Goal: Task Accomplishment & Management: Use online tool/utility

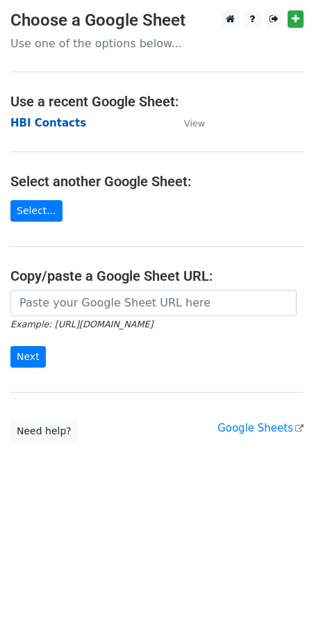
click at [56, 125] on strong "HBI Contacts" at bounding box center [48, 123] width 76 height 13
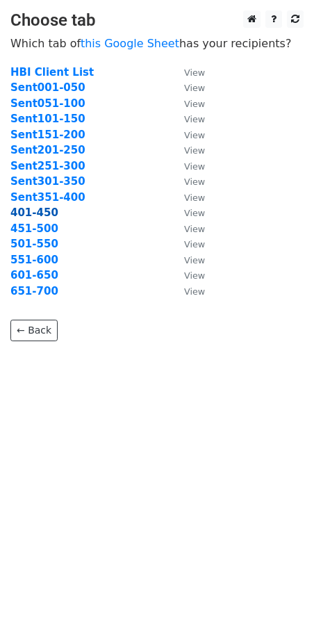
click at [33, 214] on strong "401-450" at bounding box center [34, 212] width 48 height 13
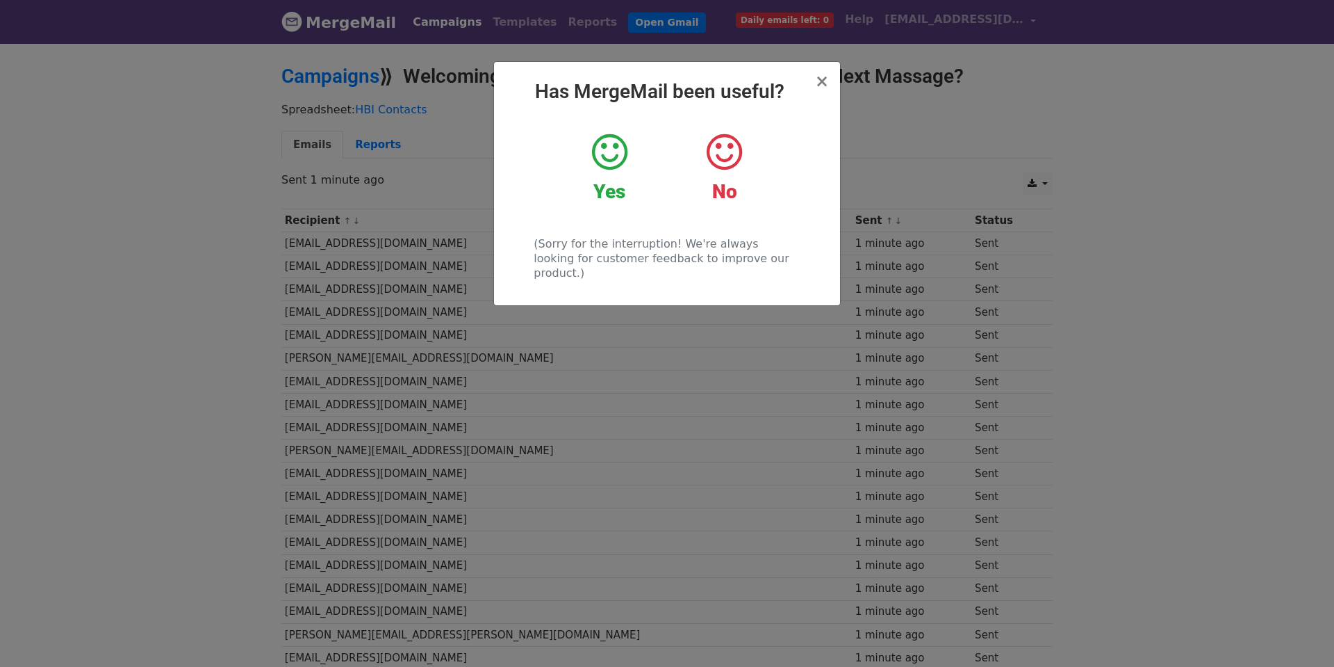
click at [618, 154] on icon at bounding box center [609, 152] width 35 height 42
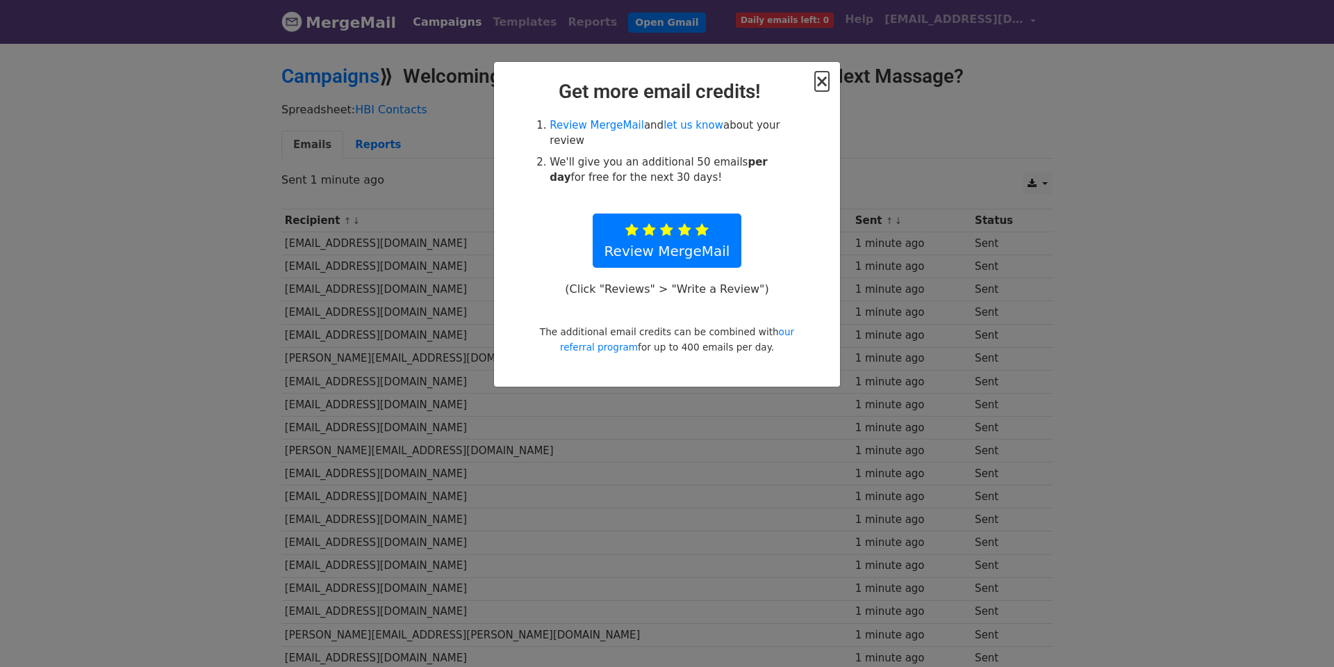
click at [822, 79] on span "×" at bounding box center [822, 81] width 14 height 19
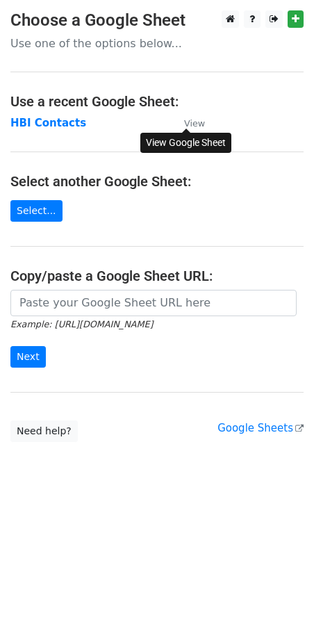
click at [194, 123] on small "View" at bounding box center [194, 123] width 21 height 10
